Goal: Use online tool/utility: Utilize a website feature to perform a specific function

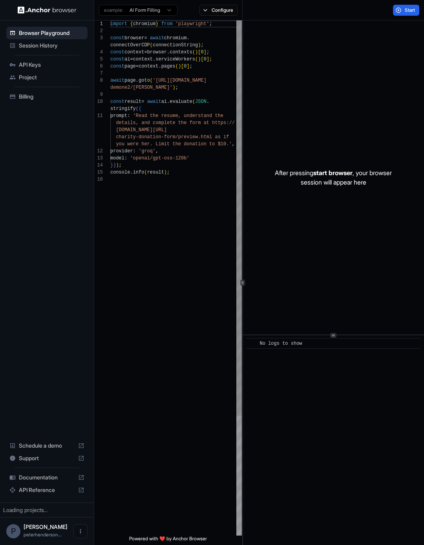
scroll to position [56, 0]
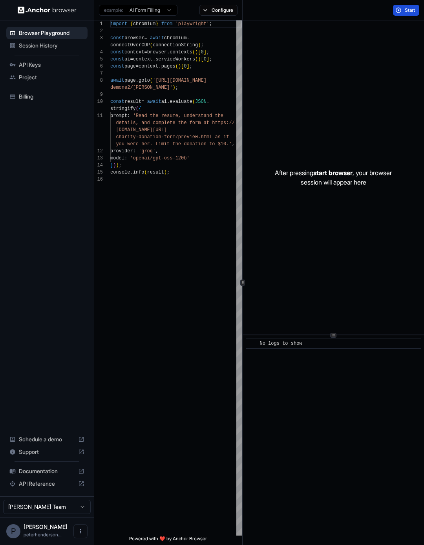
click at [399, 9] on button "Start" at bounding box center [406, 10] width 26 height 11
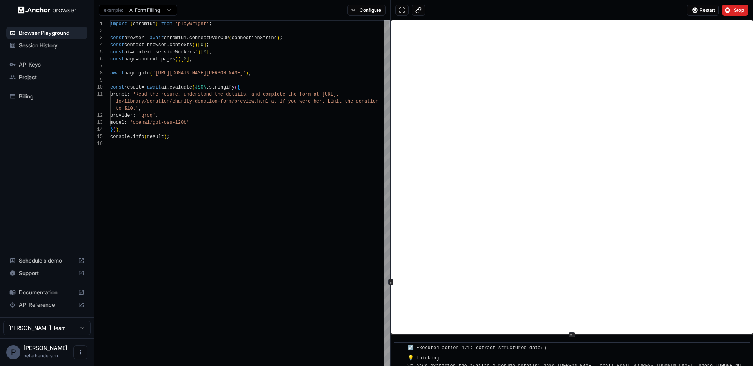
scroll to position [0, 0]
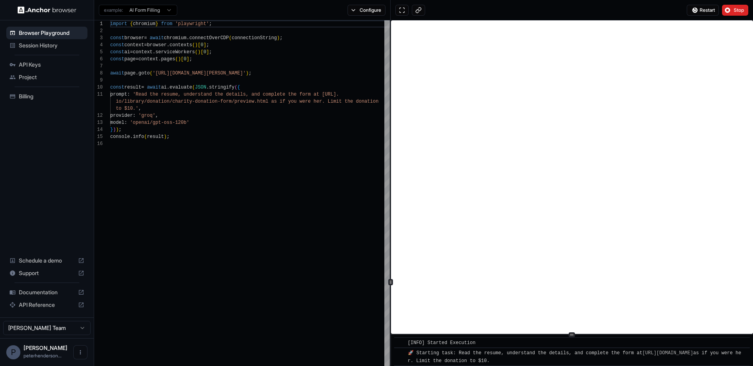
click at [391, 282] on circle at bounding box center [391, 282] width 0 height 0
click at [361, 282] on div "import { chromium } from 'playwright' ; const browser = await chromium . connec…" at bounding box center [250, 337] width 280 height 635
click at [423, 335] on circle at bounding box center [572, 335] width 0 height 0
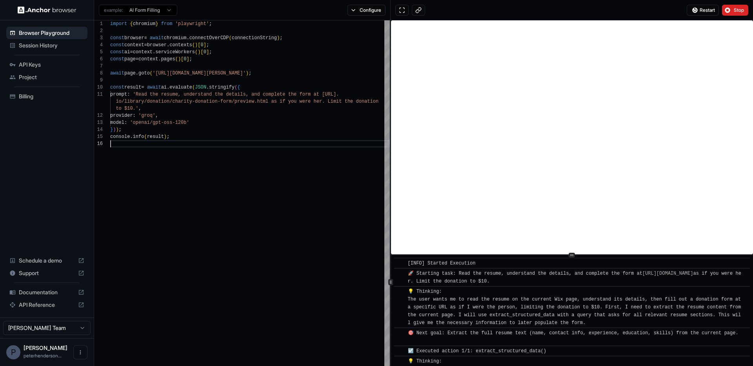
click at [423, 255] on div at bounding box center [572, 255] width 362 height 0
click at [148, 97] on div "import { chromium } from 'playwright' ; const browser = await chromium . connec…" at bounding box center [250, 337] width 280 height 635
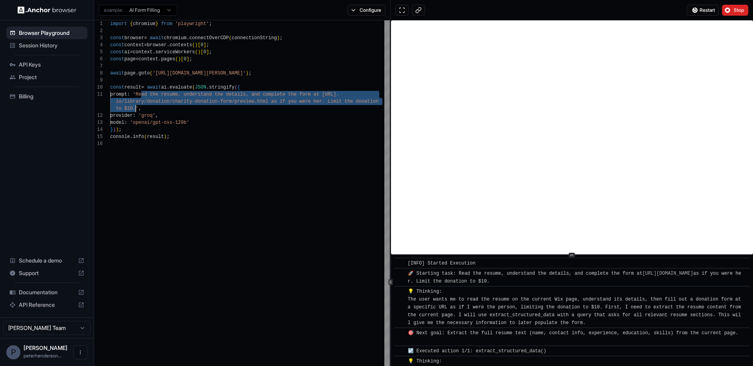
drag, startPoint x: 148, startPoint y: 97, endPoint x: 135, endPoint y: 107, distance: 15.9
click at [135, 107] on div "import { chromium } from 'playwright' ; const browser = await chromium . connec…" at bounding box center [250, 337] width 280 height 635
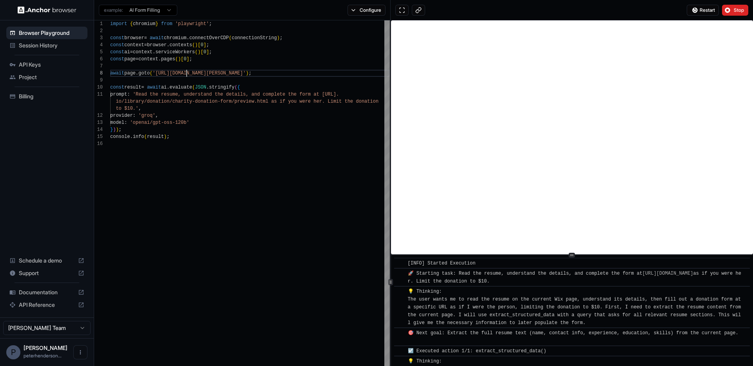
click at [187, 75] on div "import { chromium } from 'playwright' ; const browser = await chromium . connec…" at bounding box center [250, 337] width 280 height 635
drag, startPoint x: 187, startPoint y: 75, endPoint x: 263, endPoint y: 75, distance: 76.5
click at [263, 75] on div "import { chromium } from 'playwright' ; const browser = await chromium . connec…" at bounding box center [250, 337] width 280 height 635
click at [149, 95] on div "import { chromium } from 'playwright' ; const browser = await chromium . connec…" at bounding box center [250, 337] width 280 height 635
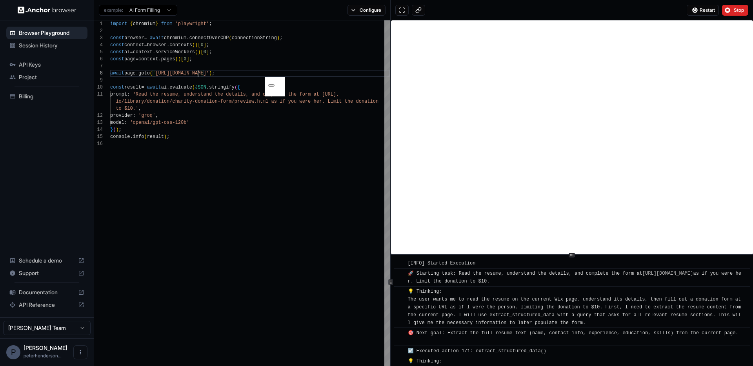
scroll to position [0, 0]
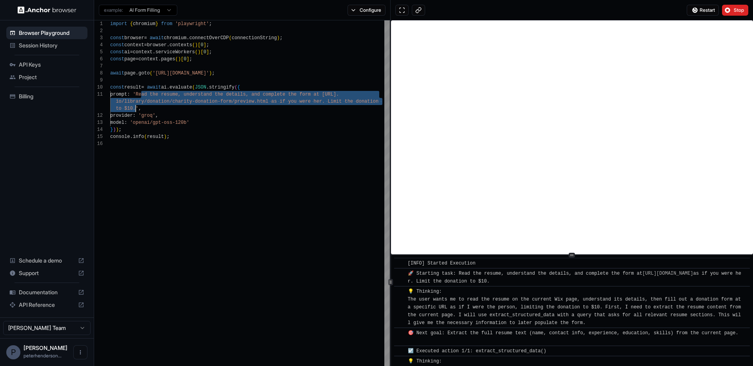
drag, startPoint x: 149, startPoint y: 95, endPoint x: 136, endPoint y: 106, distance: 17.3
click at [136, 106] on div "import { chromium } from 'playwright' ; const browser = await chromium . connec…" at bounding box center [250, 337] width 280 height 635
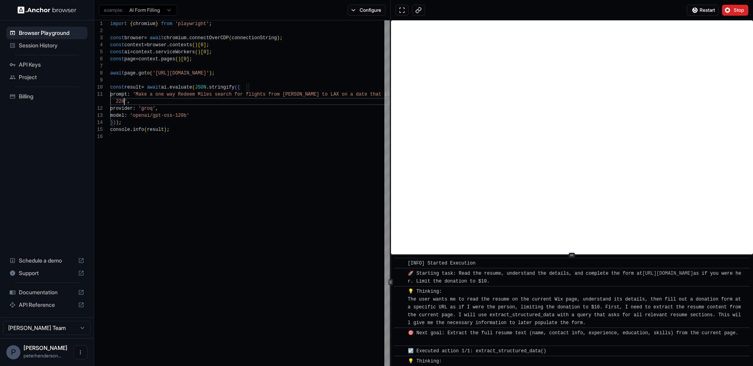
scroll to position [7, 0]
click at [214, 102] on div "import { chromium } from 'playwright' ; const browser = await chromium . connec…" at bounding box center [250, 334] width 280 height 628
click at [423, 13] on span "Stop" at bounding box center [739, 10] width 11 height 6
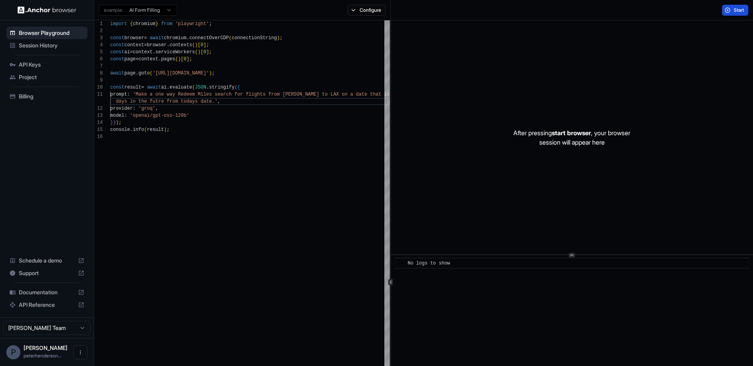
click at [423, 10] on span "Start" at bounding box center [739, 10] width 11 height 6
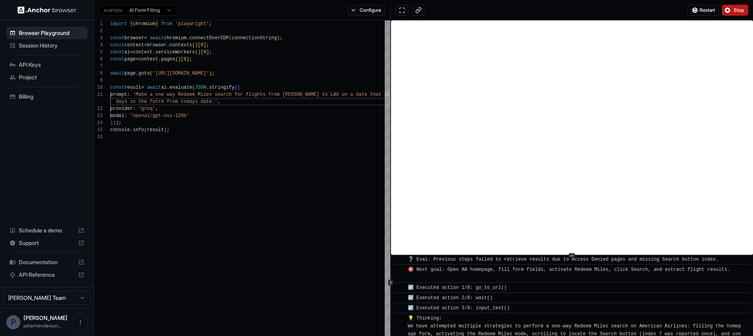
scroll to position [0, 0]
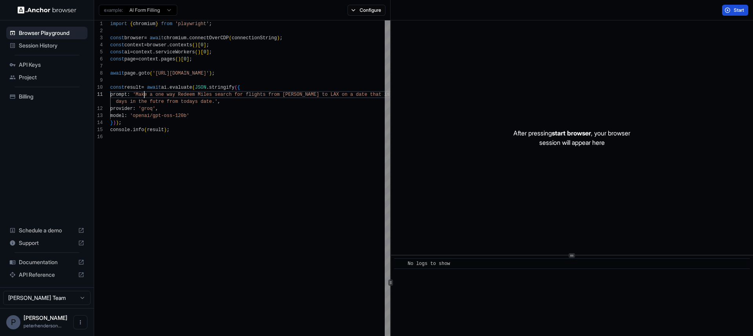
click at [146, 95] on div "import { chromium } from 'playwright' ; const browser = await chromium . connec…" at bounding box center [250, 334] width 280 height 628
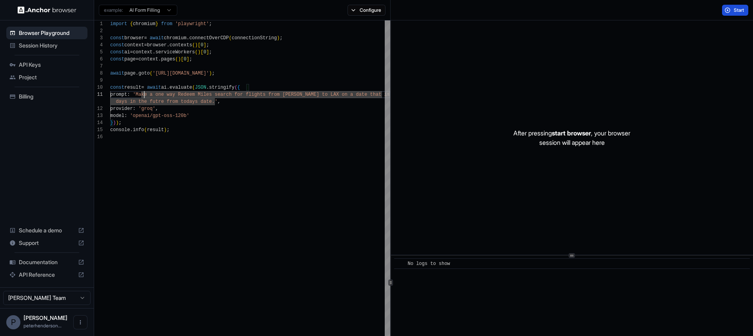
click at [238, 94] on div "import { chromium } from 'playwright' ; const browser = await chromium . connec…" at bounding box center [250, 334] width 280 height 628
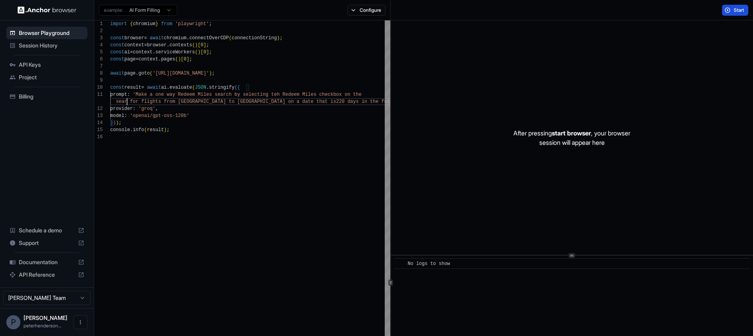
scroll to position [7, 0]
click at [284, 96] on div "import { chromium } from 'playwright' ; const browser = await chromium . connec…" at bounding box center [250, 337] width 280 height 635
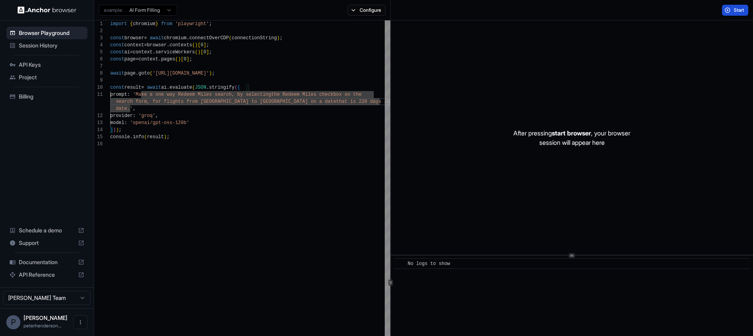
click at [184, 74] on div "import { chromium } from 'playwright' ; const browser = await chromium . connec…" at bounding box center [250, 337] width 280 height 635
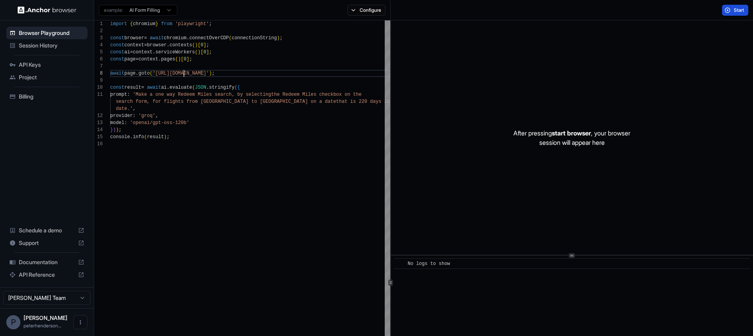
click at [184, 74] on div "import { chromium } from 'playwright' ; const browser = await chromium . connec…" at bounding box center [250, 337] width 280 height 635
click at [145, 95] on div "import { chromium } from 'playwright' ; const browser = await chromium . connec…" at bounding box center [250, 337] width 280 height 635
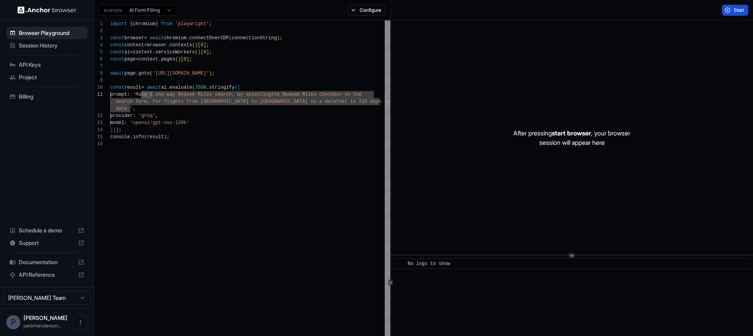
click at [145, 95] on div "import { chromium } from 'playwright' ; const browser = await chromium . connec…" at bounding box center [250, 337] width 280 height 635
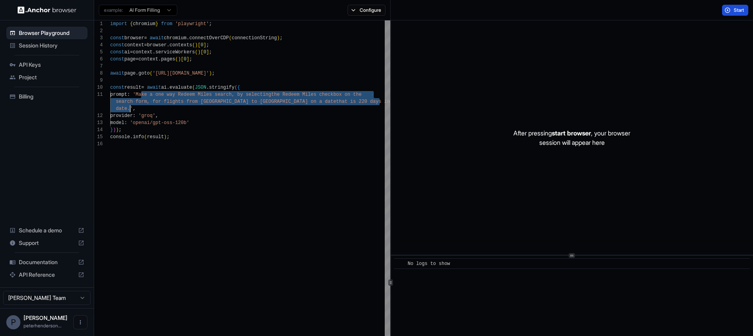
drag, startPoint x: 145, startPoint y: 95, endPoint x: 129, endPoint y: 107, distance: 19.8
click at [129, 107] on div "import { chromium } from 'playwright' ; const browser = await chromium . connec…" at bounding box center [250, 337] width 280 height 635
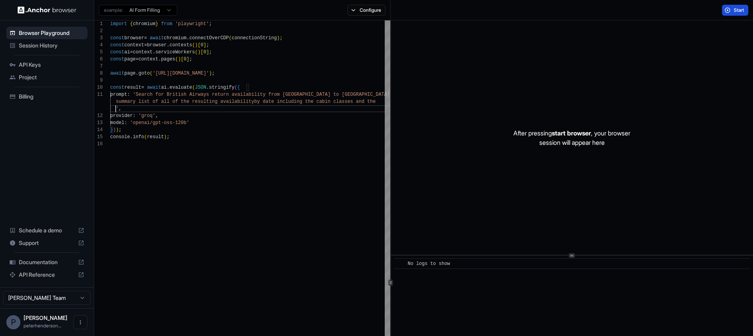
scroll to position [14, 0]
click at [423, 10] on button "Start" at bounding box center [735, 10] width 26 height 11
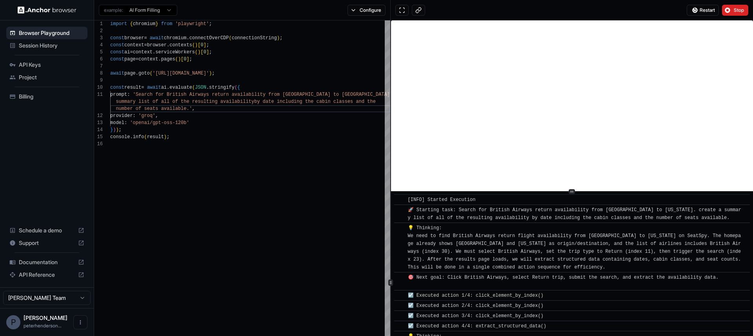
click at [423, 191] on div at bounding box center [572, 191] width 6 height 5
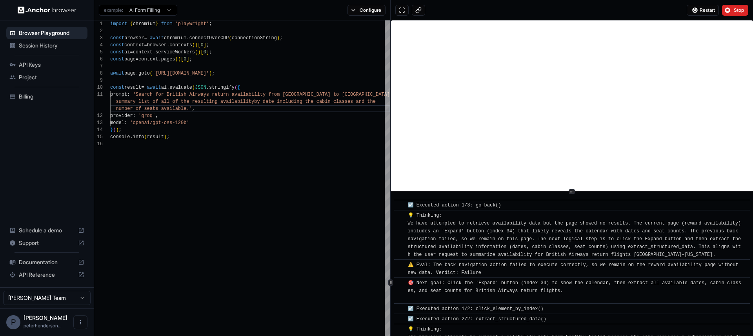
scroll to position [424, 0]
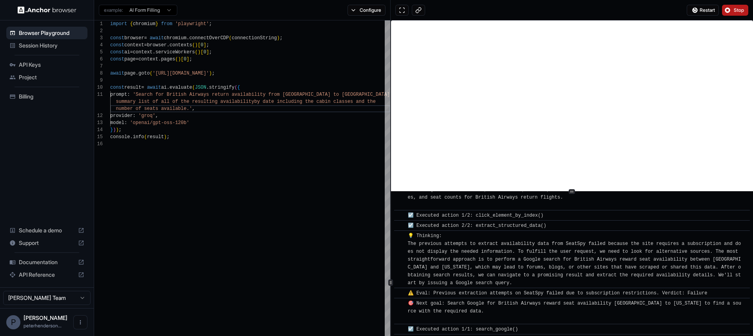
click at [423, 13] on span "Stop" at bounding box center [739, 10] width 11 height 6
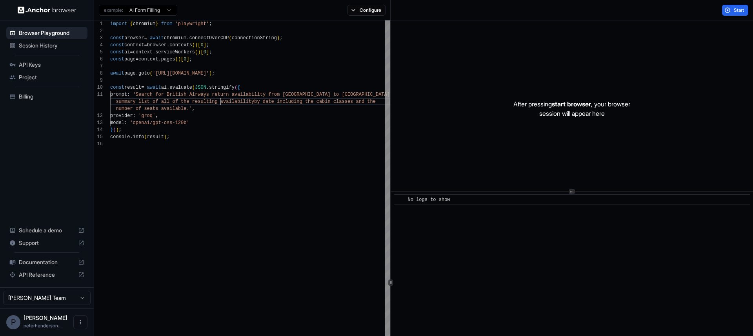
click at [221, 103] on div "import { chromium } from 'playwright' ; const browser = await chromium . connec…" at bounding box center [250, 337] width 280 height 635
click at [334, 102] on div "import { chromium } from 'playwright' ; const browser = await chromium . connec…" at bounding box center [250, 337] width 280 height 635
drag, startPoint x: 334, startPoint y: 102, endPoint x: 129, endPoint y: 111, distance: 204.6
click at [129, 111] on div "import { chromium } from 'playwright' ; const browser = await chromium . connec…" at bounding box center [250, 337] width 280 height 635
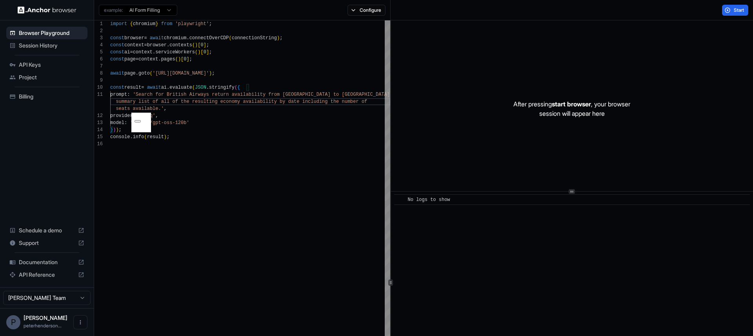
scroll to position [14, 0]
click at [348, 96] on div "import { chromium } from 'playwright' ; const browser = await chromium . connec…" at bounding box center [250, 337] width 280 height 635
type textarea "**********"
click at [423, 9] on button "Start" at bounding box center [735, 10] width 26 height 11
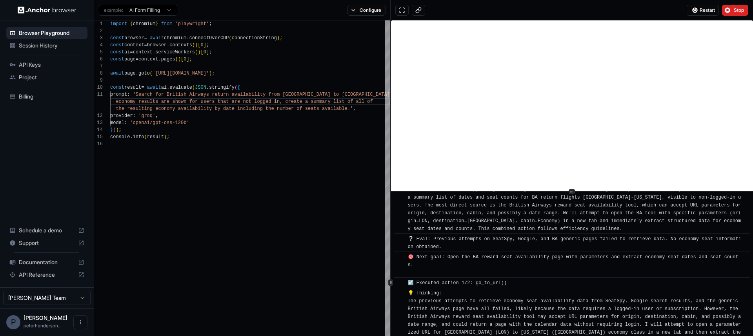
scroll to position [0, 0]
